Goal: Register for event/course

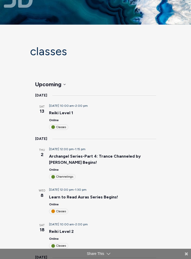
scroll to position [17, 0]
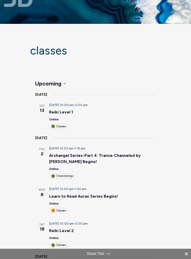
click at [63, 208] on div "Classes" at bounding box center [58, 210] width 19 height 5
click at [72, 194] on link "Learn to Read Auras Series Begins!" at bounding box center [83, 196] width 69 height 5
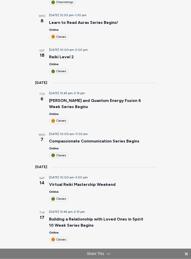
scroll to position [191, 0]
click at [57, 118] on div "Classes" at bounding box center [58, 120] width 19 height 5
click at [60, 98] on link "Reiki and Quantum Energy Fusion 6 Week Series Begins" at bounding box center [95, 103] width 92 height 11
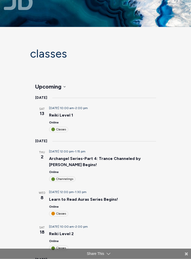
scroll to position [0, 0]
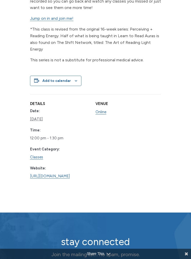
scroll to position [427, 0]
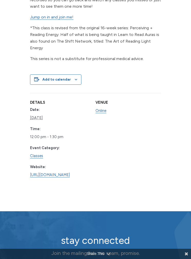
click at [57, 173] on link "https://www.learnitlive.com/Class/Learn-to-Read-Auras/26778" at bounding box center [50, 175] width 40 height 5
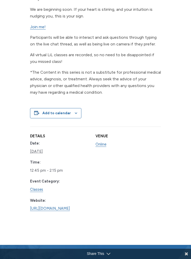
scroll to position [425, 0]
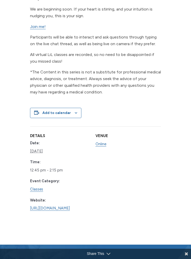
click at [50, 209] on link "https://www.learnitlive.com/Class/Building-a-Relationship-with-Loved-Ones-in-Sp…" at bounding box center [50, 208] width 40 height 5
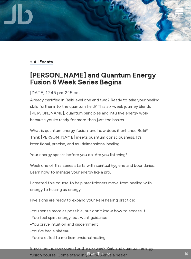
scroll to position [4, 0]
